Goal: Communication & Community: Answer question/provide support

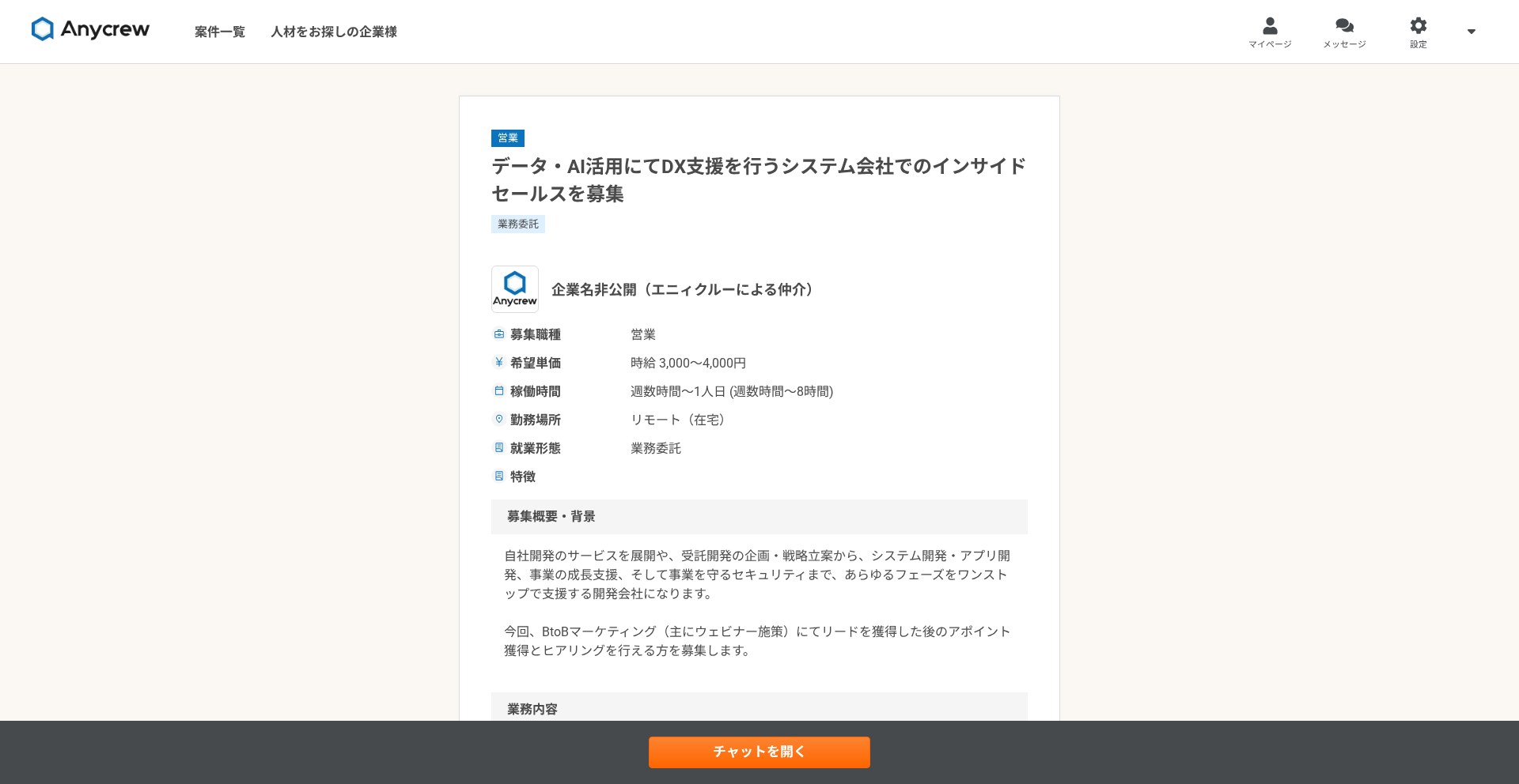
click at [1346, 39] on span "メッセージ" at bounding box center [1344, 45] width 44 height 12
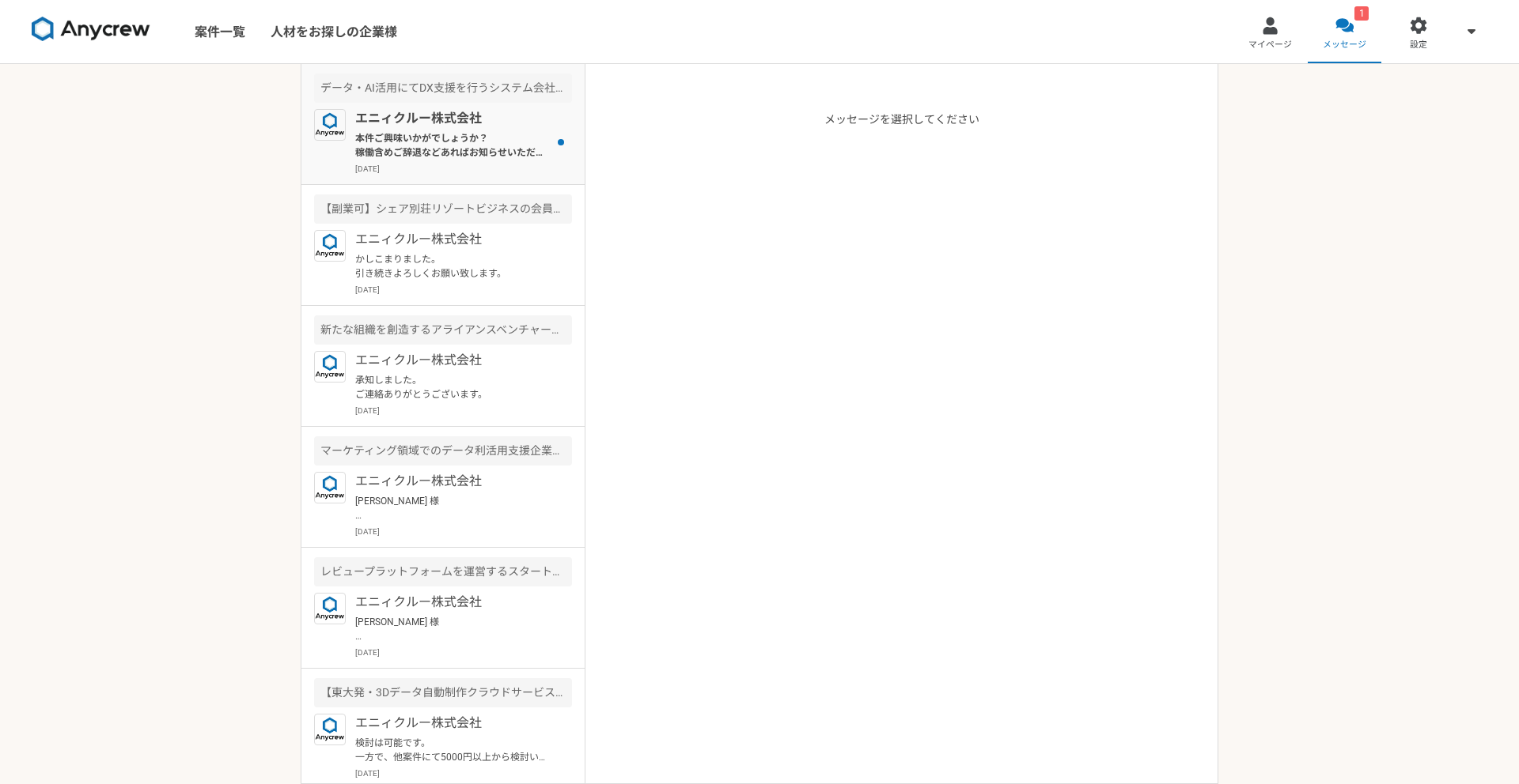
click at [461, 136] on p "本件ご興味いかがでしょうか？ 稼働含めご辞退などあればお知らせいただければと思います。 引き続きよろしくお願いいたします。" at bounding box center [453, 146] width 196 height 28
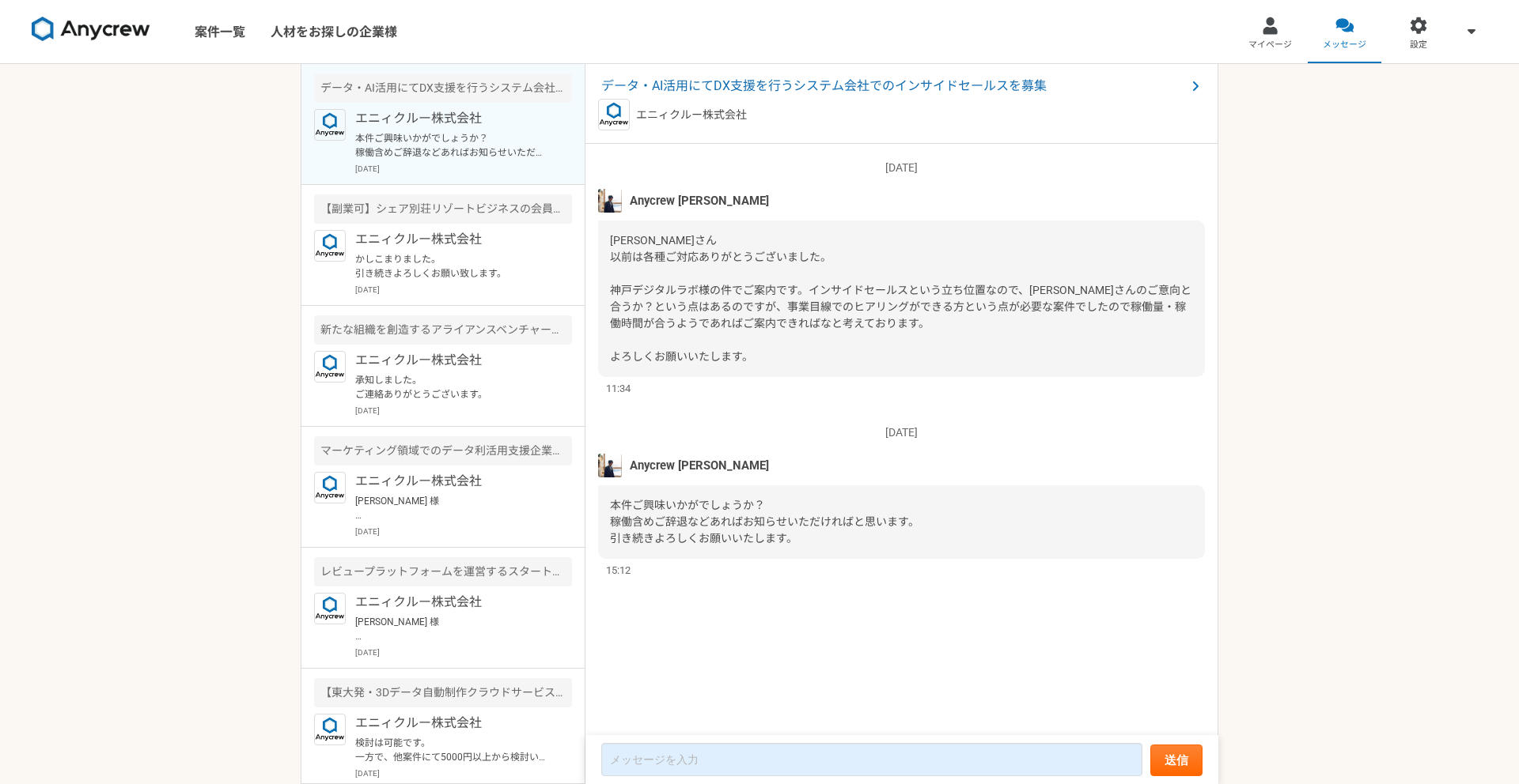
click at [797, 413] on div "[DATE] Anycrew [PERSON_NAME] 本件ご興味いかがでしょうか？ 稼働含めご辞退などあればお知らせいただければと思います。 引き続きよろ…" at bounding box center [901, 493] width 607 height 169
click at [757, 611] on div "[DATE] Anycrew [PERSON_NAME] [PERSON_NAME]さん 以前は各種ご対応ありがとうございました。 神戸デジタルラボ様の件でご…" at bounding box center [901, 440] width 632 height 593
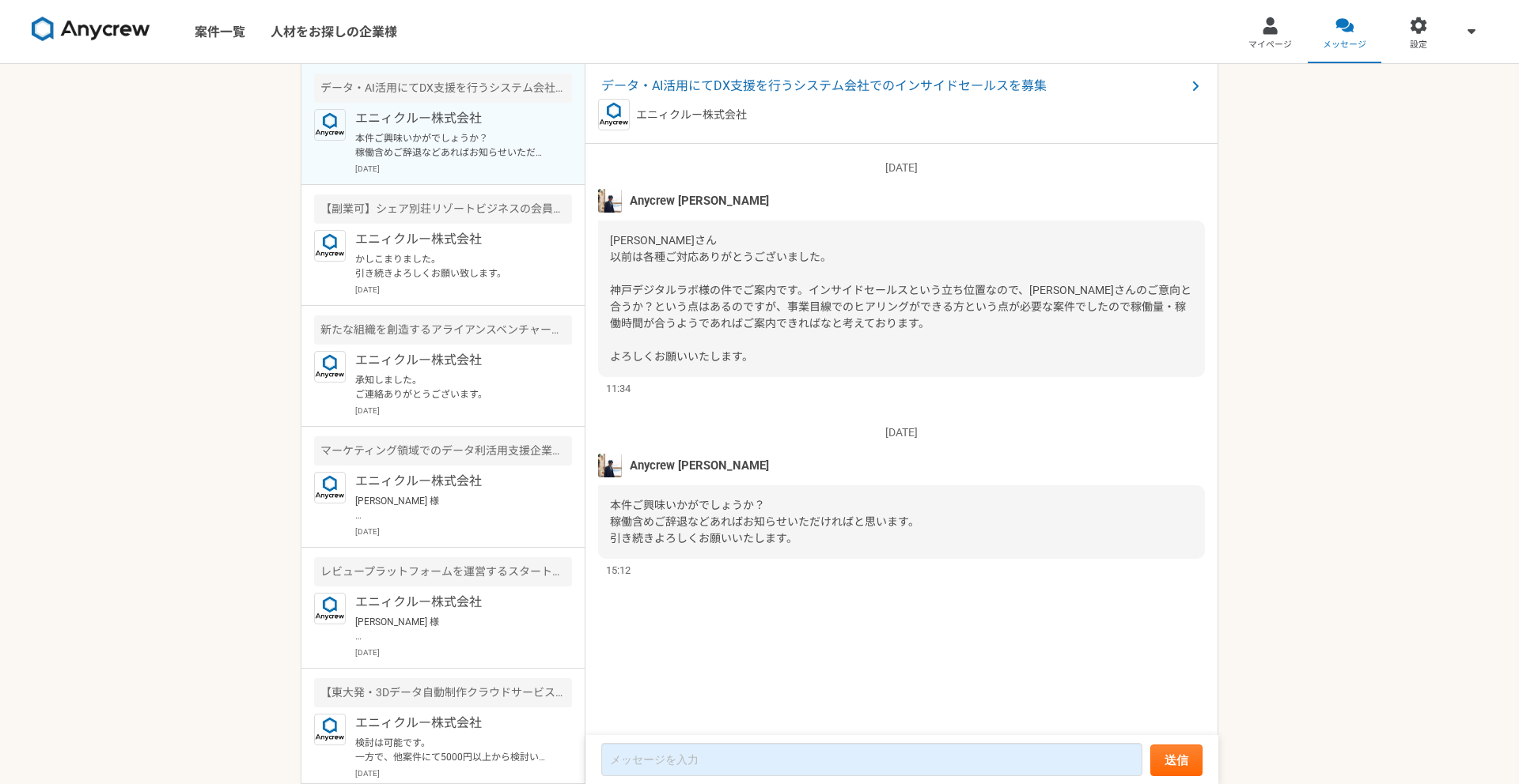
click at [757, 611] on div "[DATE] Anycrew [PERSON_NAME] [PERSON_NAME]さん 以前は各種ご対応ありがとうございました。 神戸デジタルラボ様の件でご…" at bounding box center [901, 440] width 632 height 593
click at [671, 764] on textarea at bounding box center [872, 759] width 541 height 33
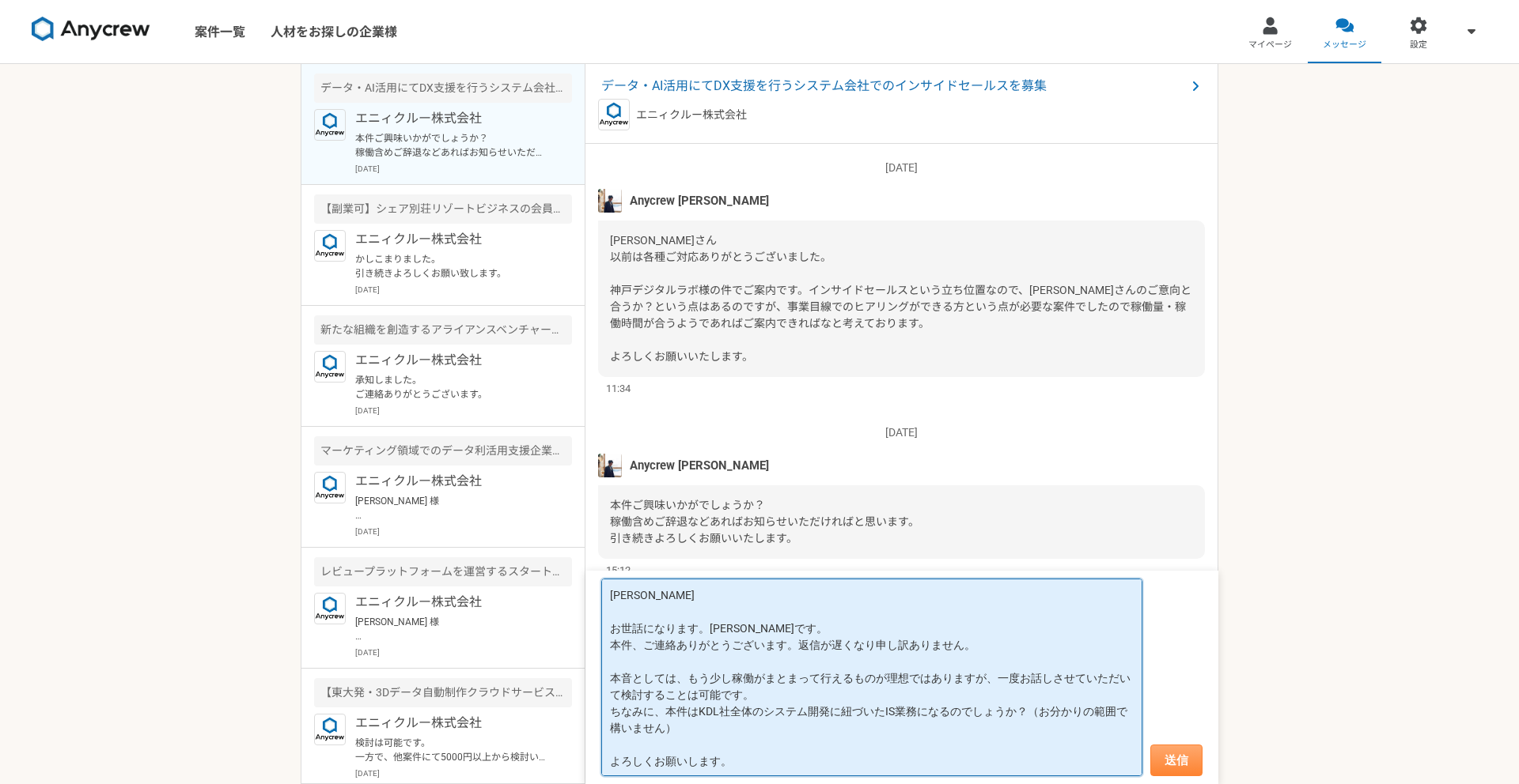
type textarea "[PERSON_NAME] お世話になります。[PERSON_NAME]です。 本件、ご連絡ありがとうございます。返信が遅くなり申し訳ありません。 本音として…"
click at [1175, 760] on button "送信" at bounding box center [1176, 761] width 52 height 32
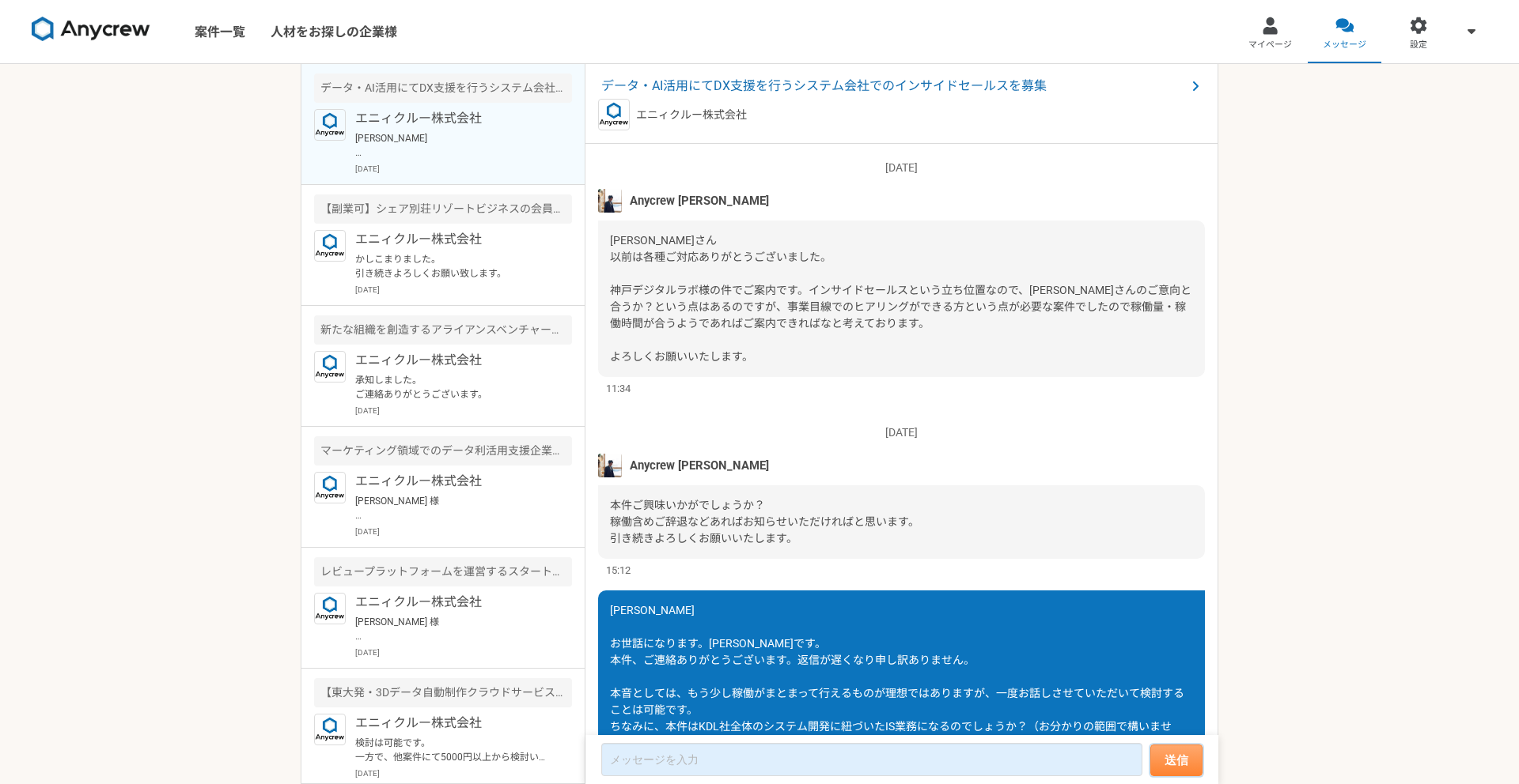
scroll to position [110, 0]
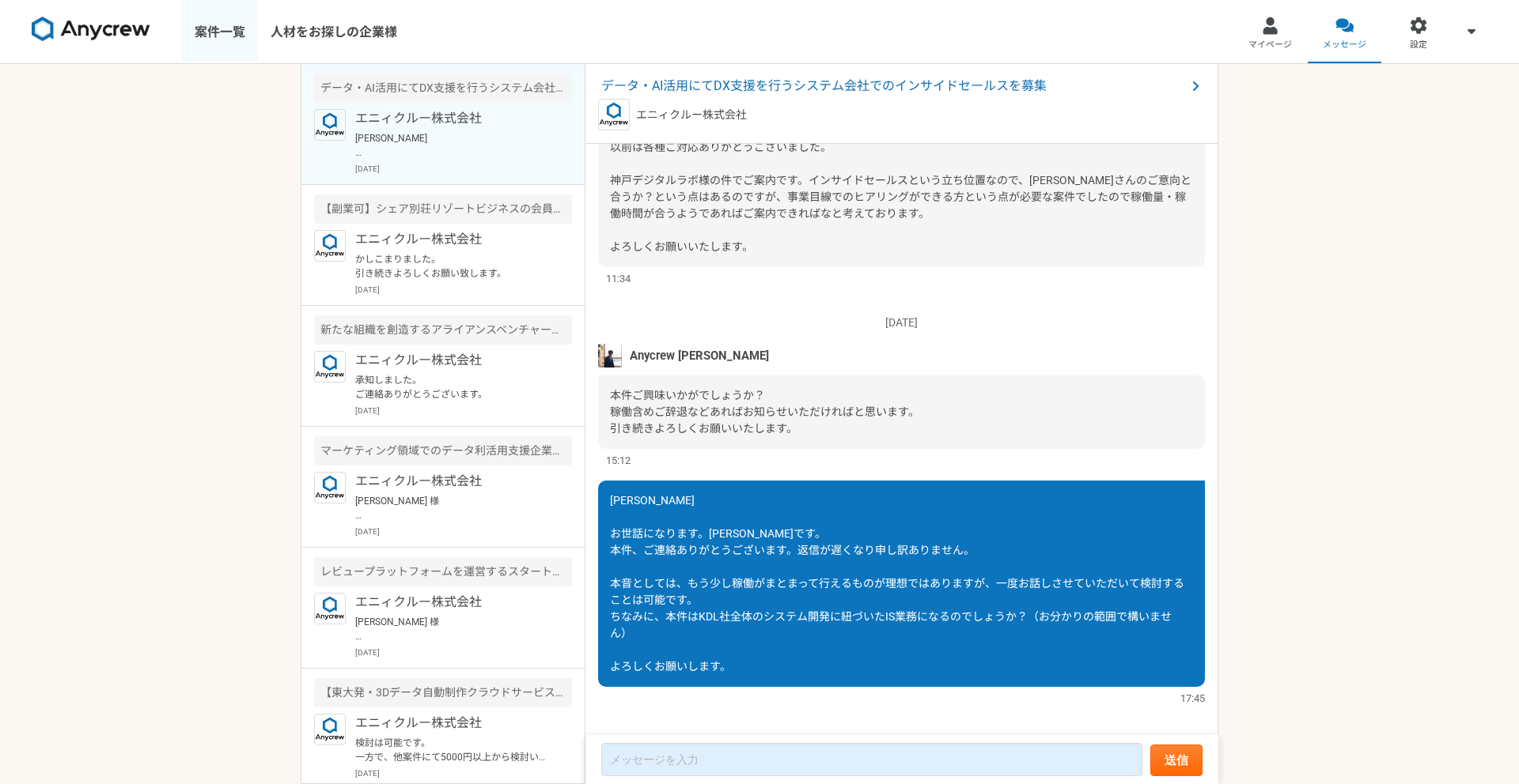
click at [208, 24] on link "案件一覧" at bounding box center [220, 31] width 76 height 63
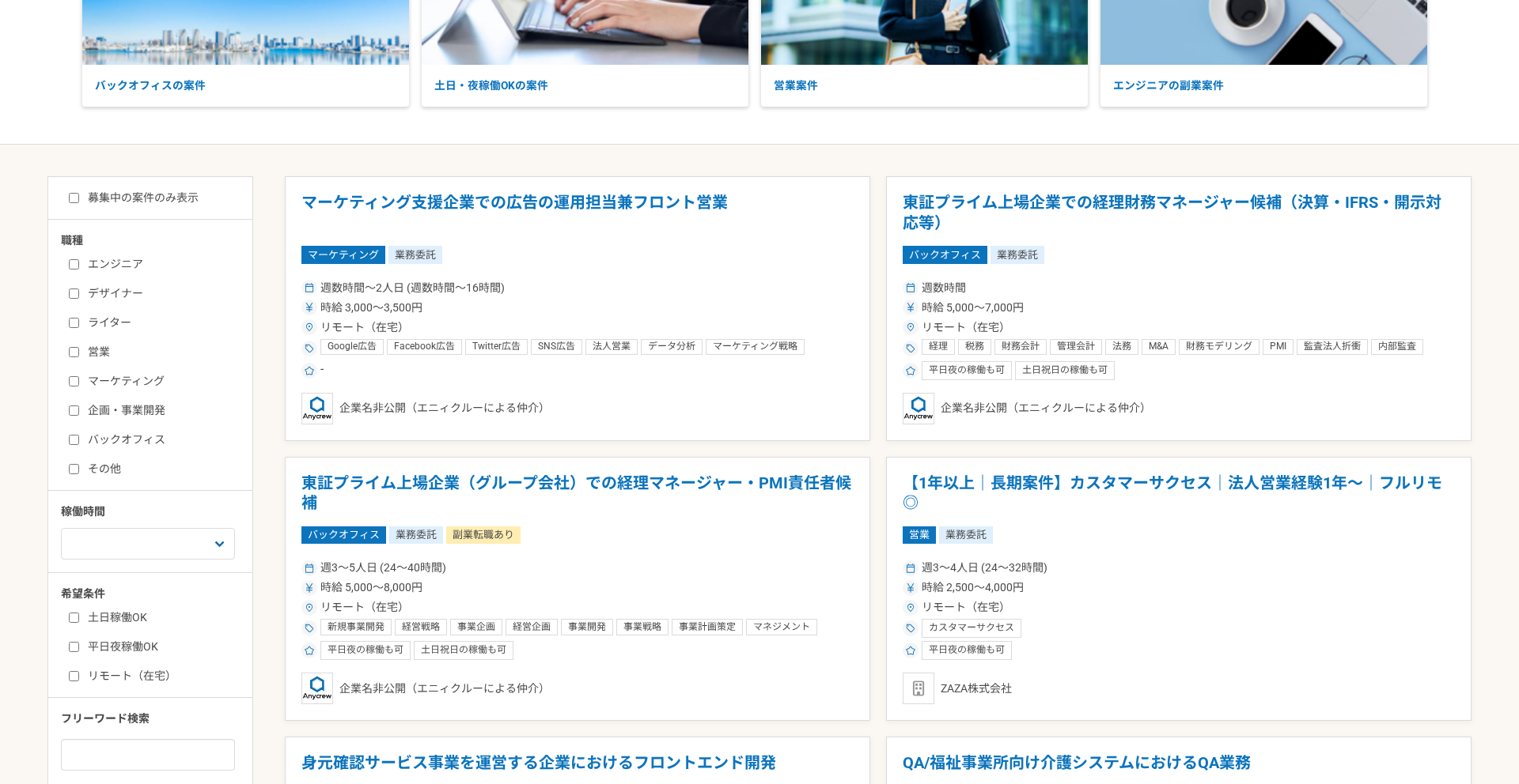
scroll to position [283, 0]
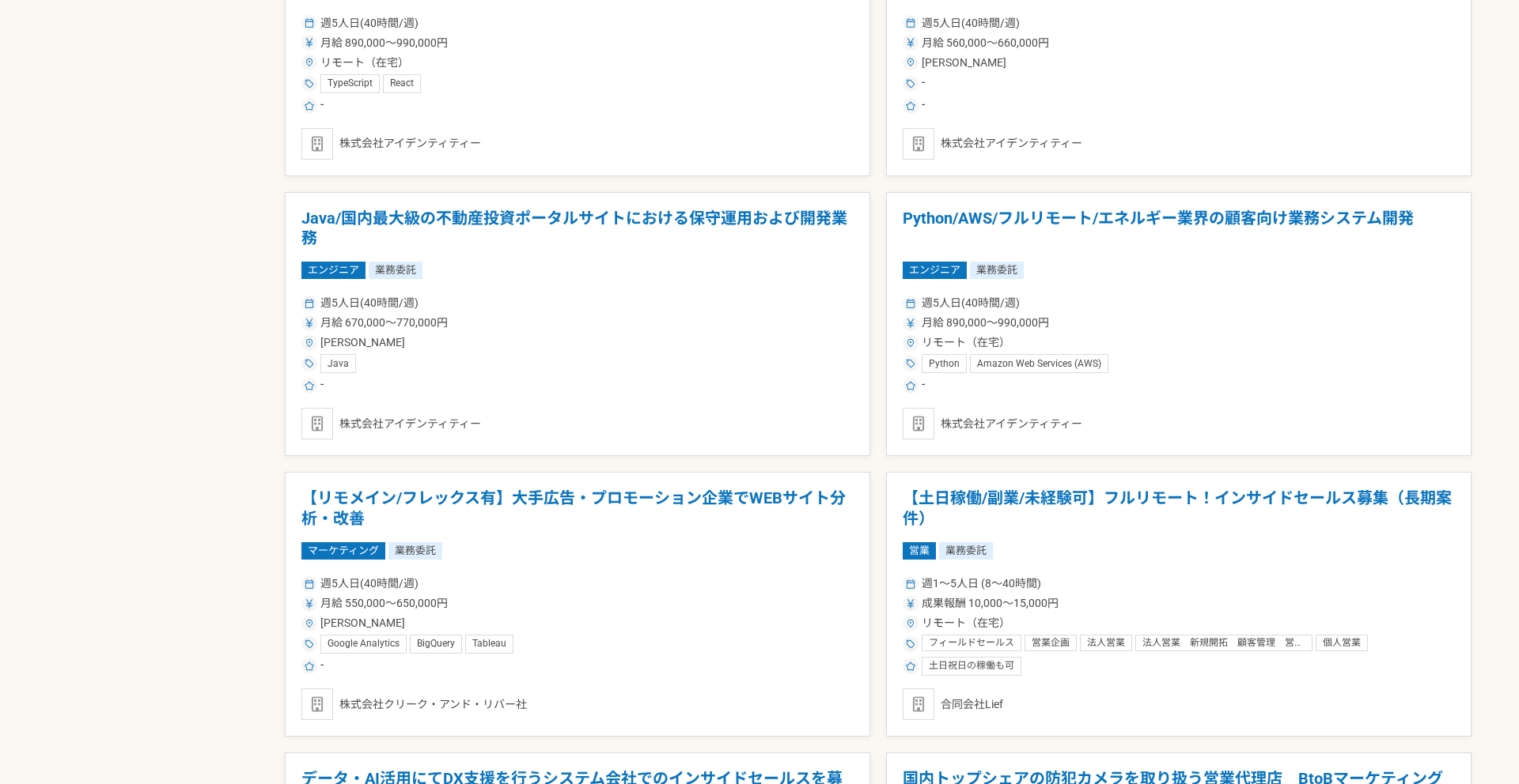
scroll to position [1135, 0]
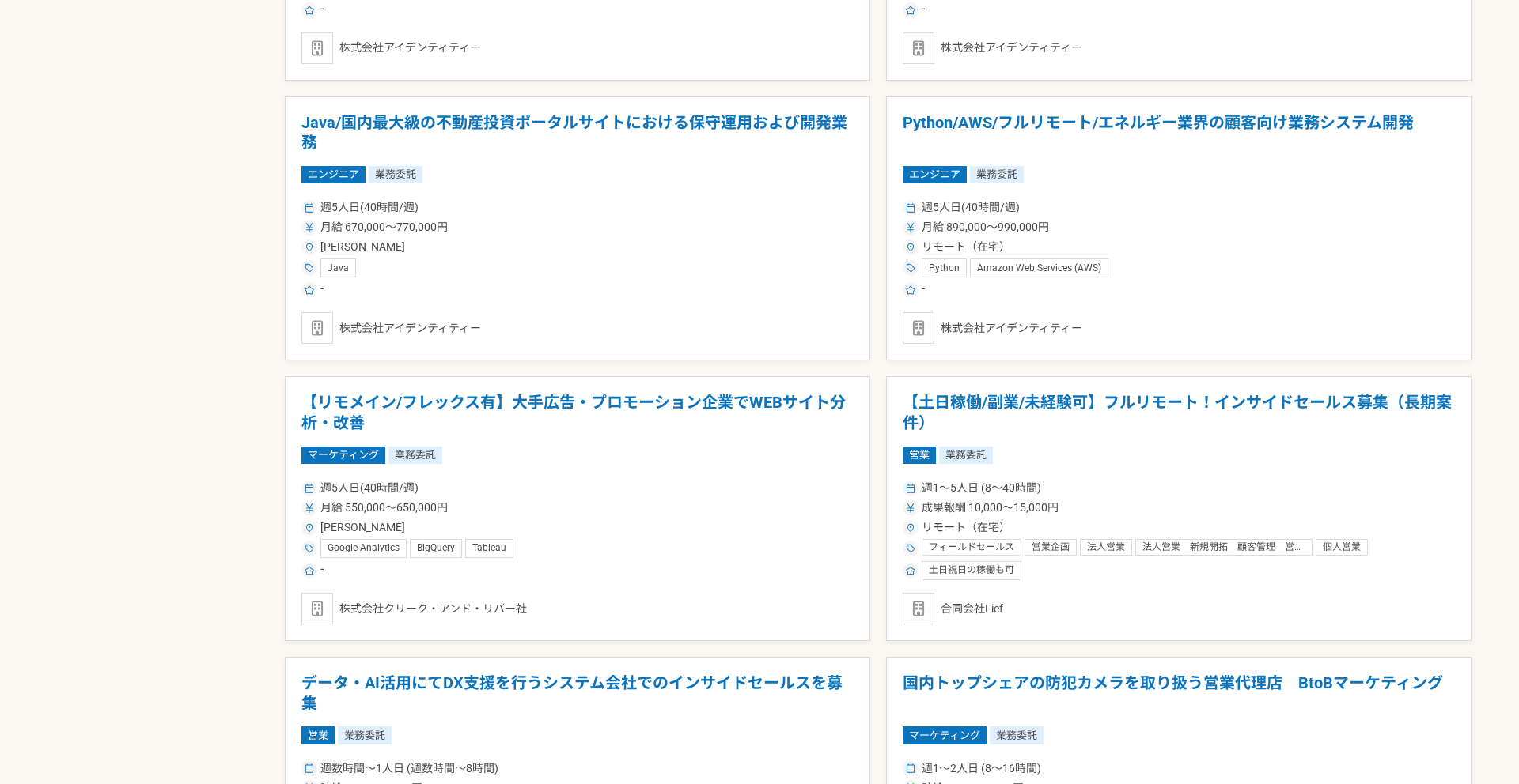
click at [878, 373] on div "マーケティング支援企業での広告の運用担当兼フロント営業 マーケティング 業務委託 週数時間〜2人日 (週数時間〜16時間) 時給 3,000〜3,500円 リ…" at bounding box center [878, 649] width 1186 height 2788
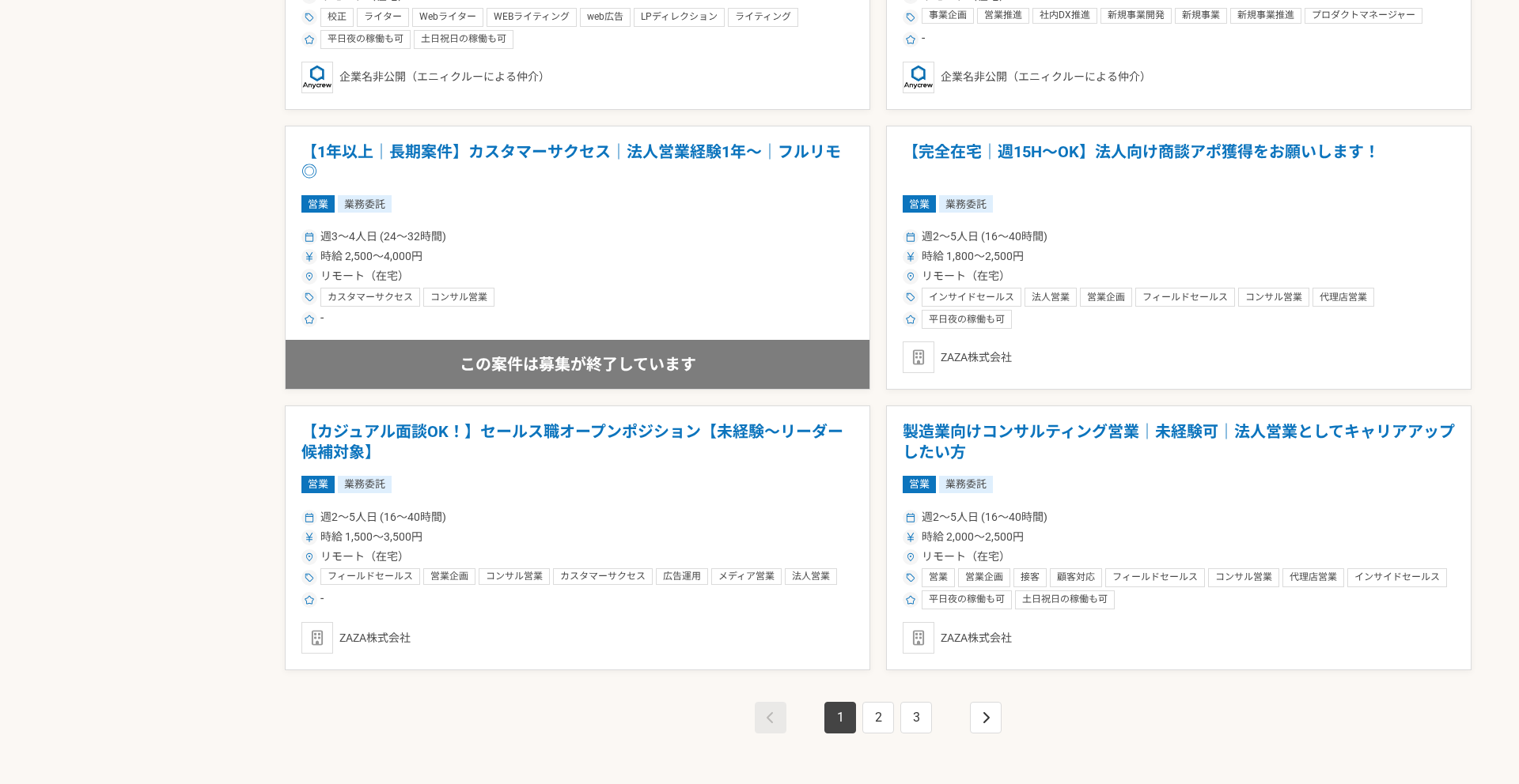
scroll to position [2569, 0]
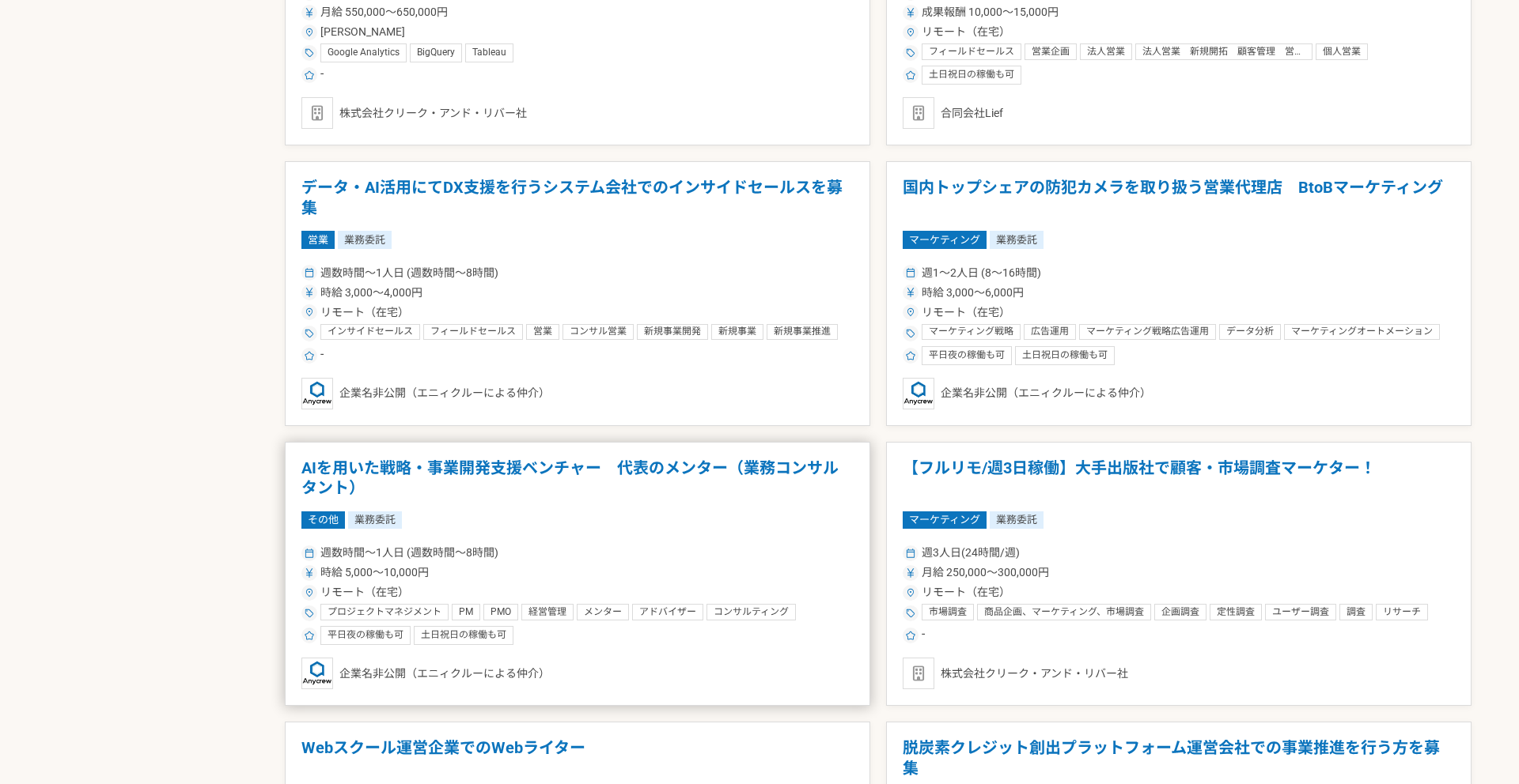
scroll to position [1628, 0]
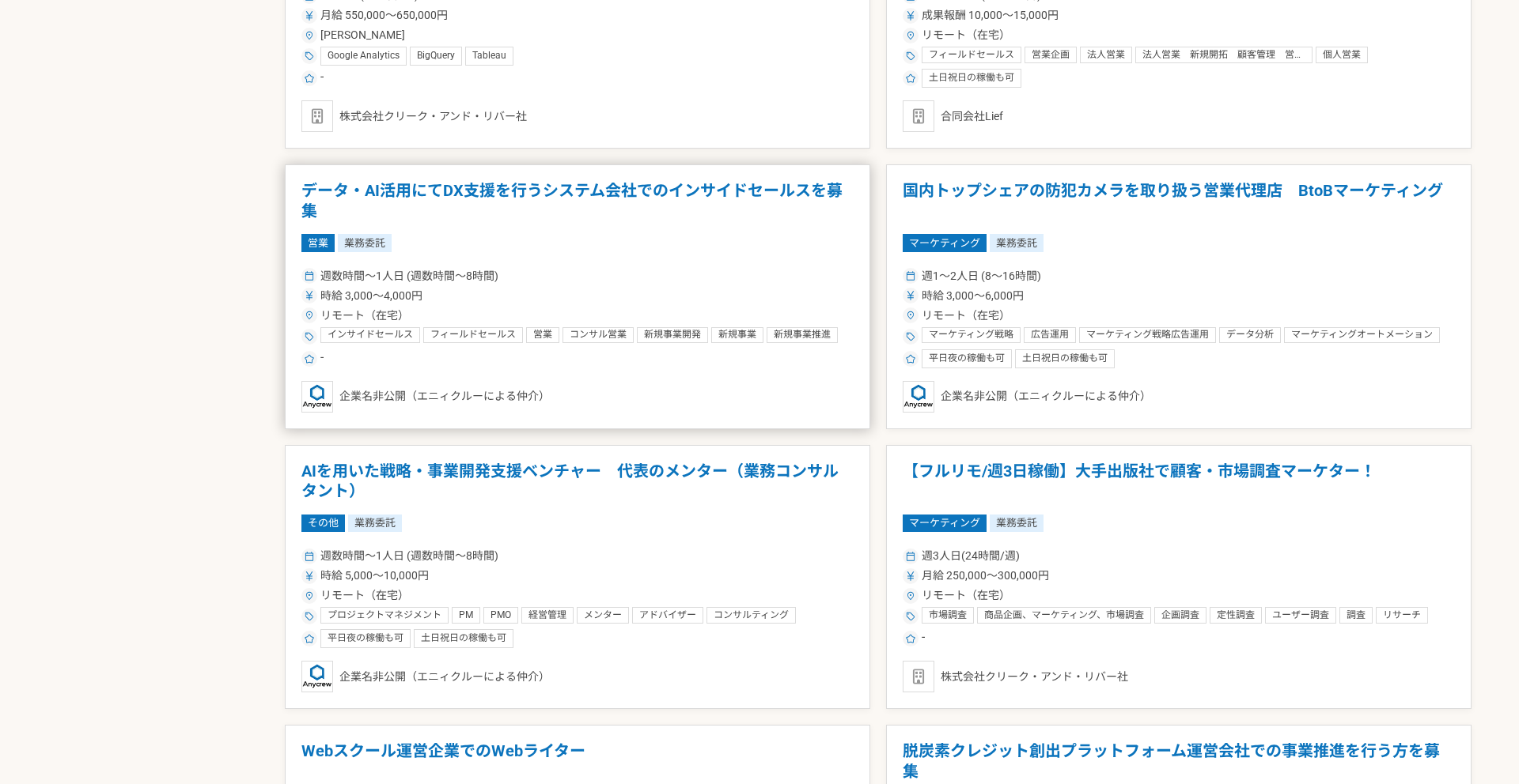
click at [538, 188] on h1 "データ・AI活用にてDX支援を行うシステム会社でのインサイドセールスを募集" at bounding box center [577, 201] width 552 height 40
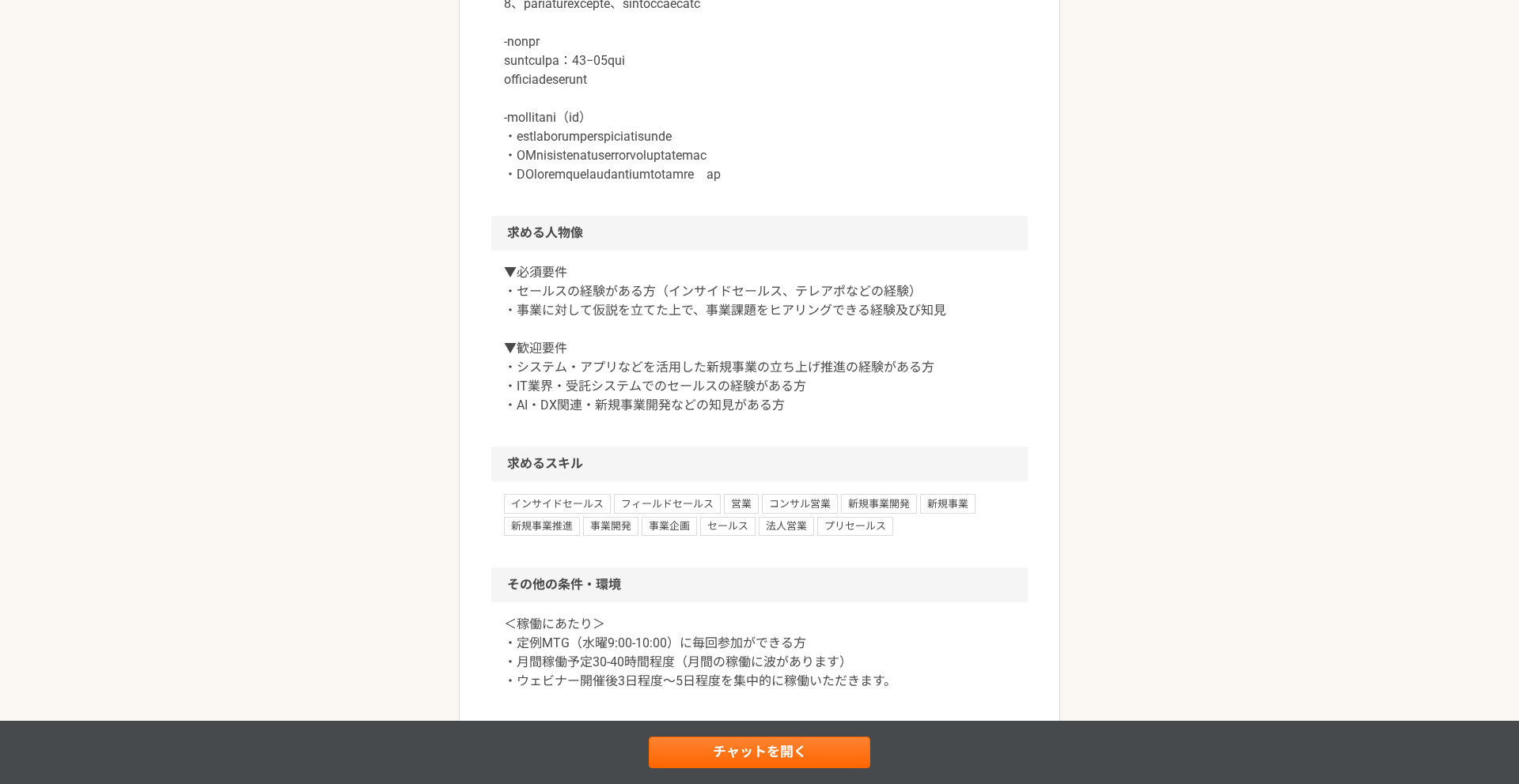
scroll to position [886, 0]
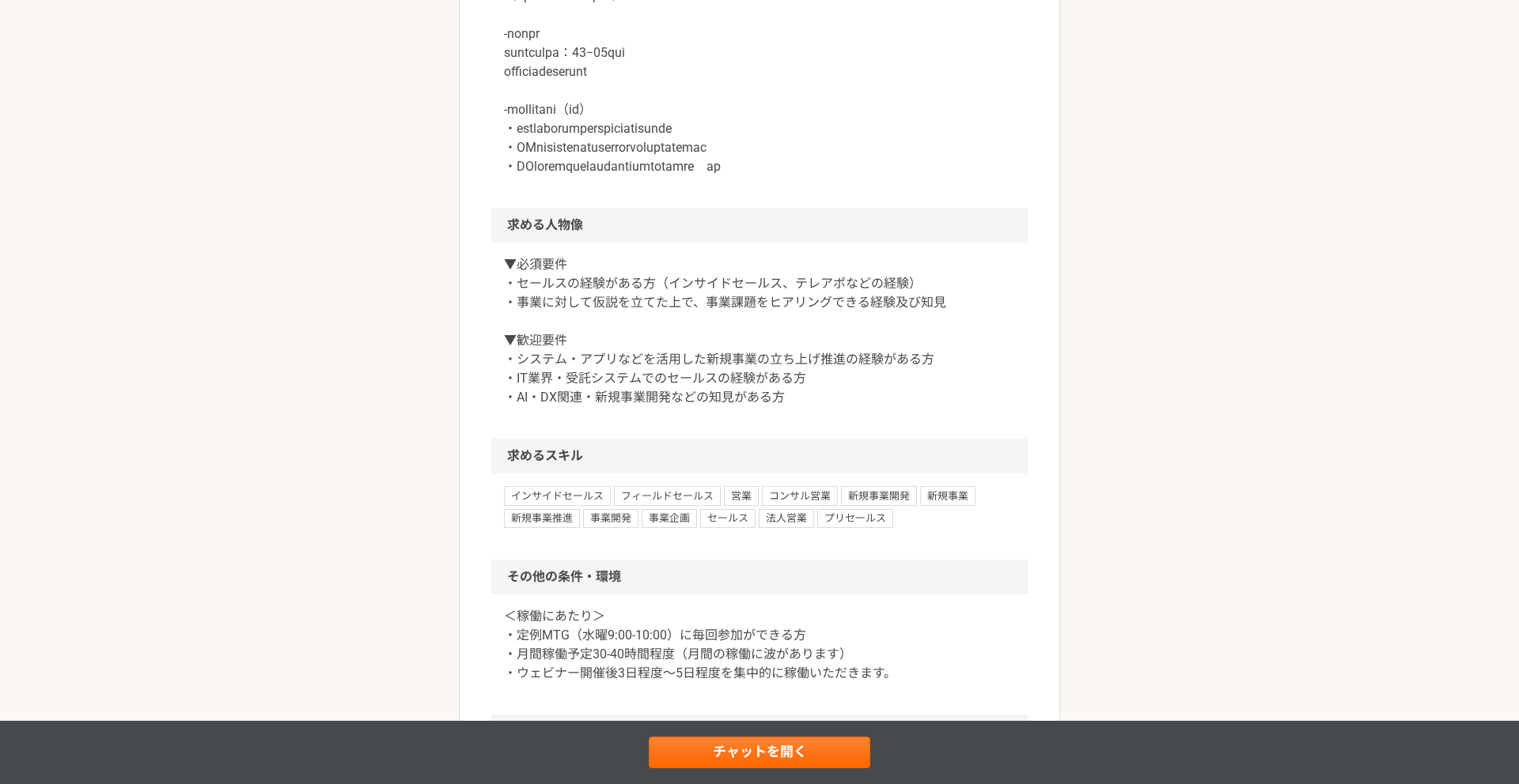
click at [324, 460] on div "営業 データ・AI活用にてDX支援を行うシステム会社でのインサイドセールスを募集 業務委託 企業名非公開（エニィクルーによる仲介） 募集職種 営業 希望単価 …" at bounding box center [760, 117] width 1519 height 1879
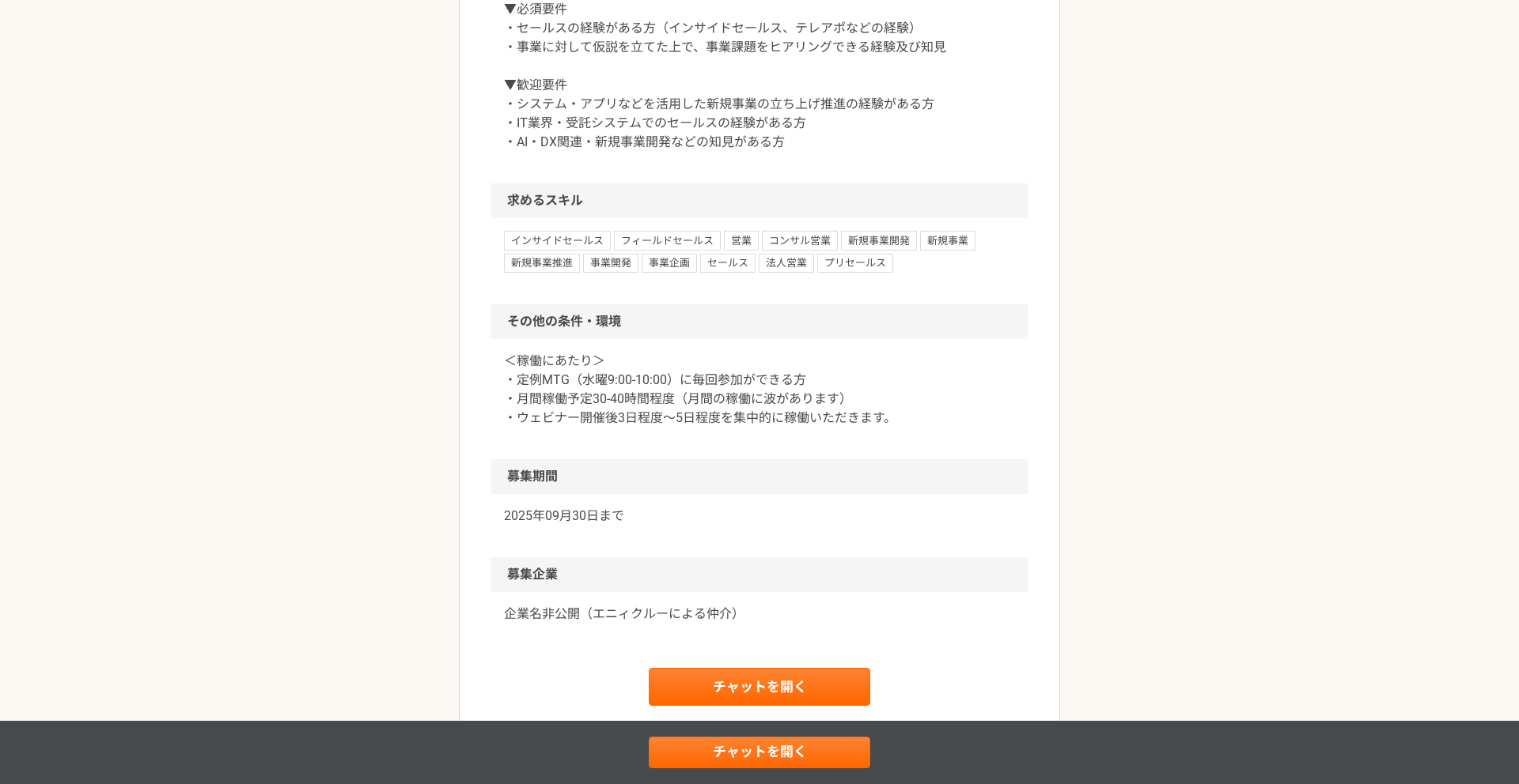
scroll to position [1147, 0]
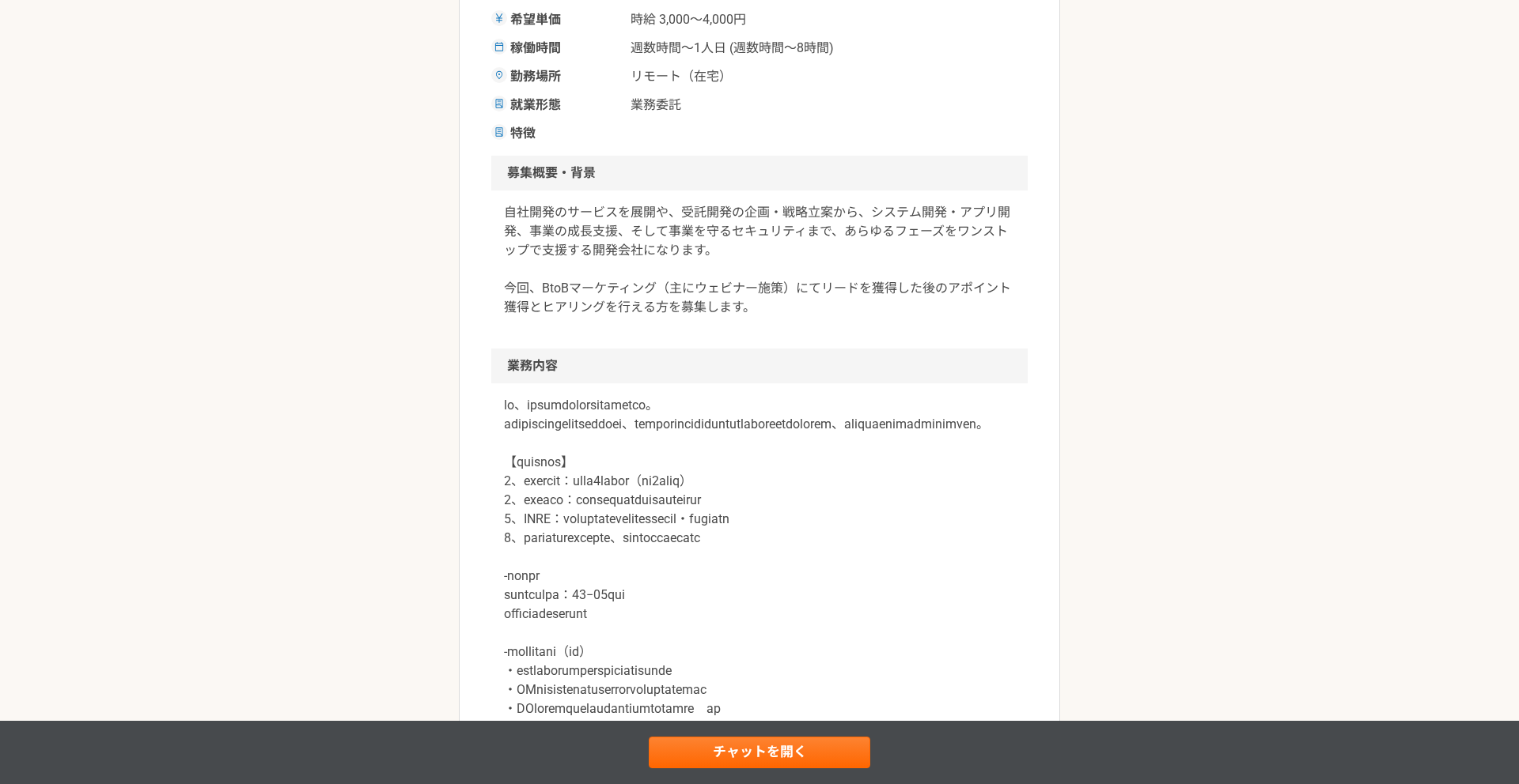
scroll to position [0, 0]
